Goal: Information Seeking & Learning: Learn about a topic

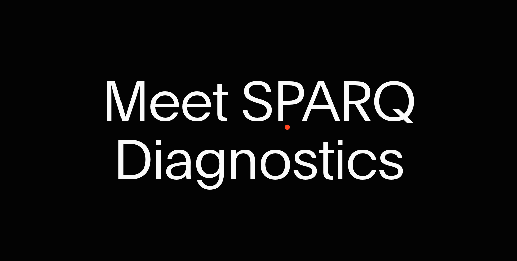
click at [133, 84] on span "Meet" at bounding box center [165, 101] width 126 height 58
click at [339, 122] on span "SPARQ" at bounding box center [328, 101] width 175 height 58
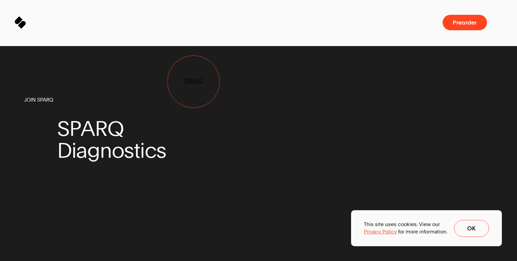
drag, startPoint x: 315, startPoint y: 85, endPoint x: 85, endPoint y: 65, distance: 231.0
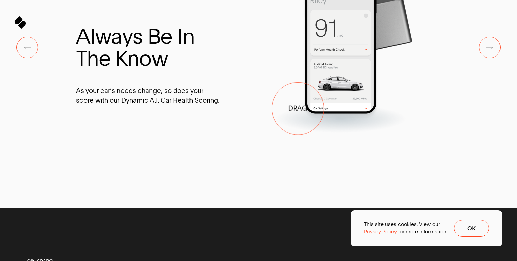
drag, startPoint x: 278, startPoint y: 80, endPoint x: 105, endPoint y: 82, distance: 172.6
click at [240, 89] on div at bounding box center [359, 47] width 239 height 171
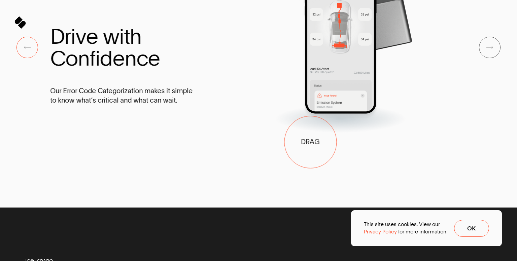
drag, startPoint x: 346, startPoint y: 149, endPoint x: 170, endPoint y: 120, distance: 178.7
click at [204, 125] on div "D r i v e w i t h C o n f i d e n c e Our Error Code Categorization makes it si…" at bounding box center [251, 47] width 402 height 171
